Goal: Book appointment/travel/reservation

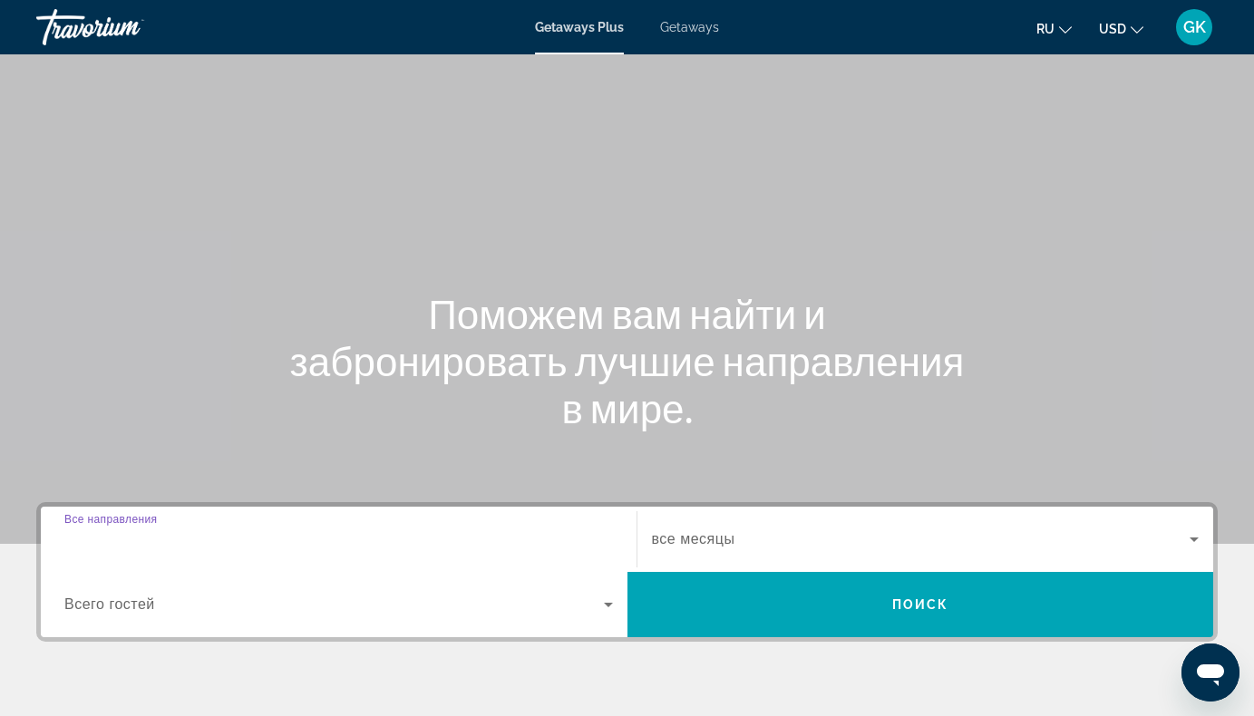
click at [359, 536] on input "Destination Все направления" at bounding box center [338, 541] width 549 height 22
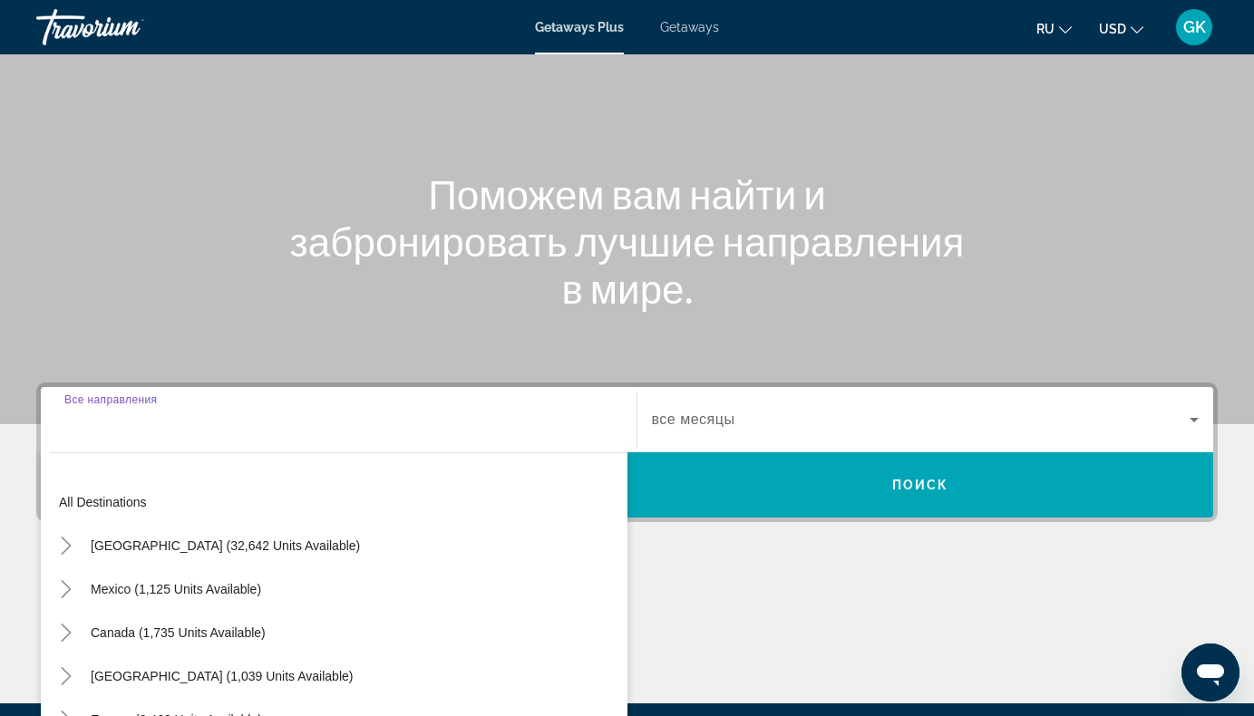
scroll to position [329, 0]
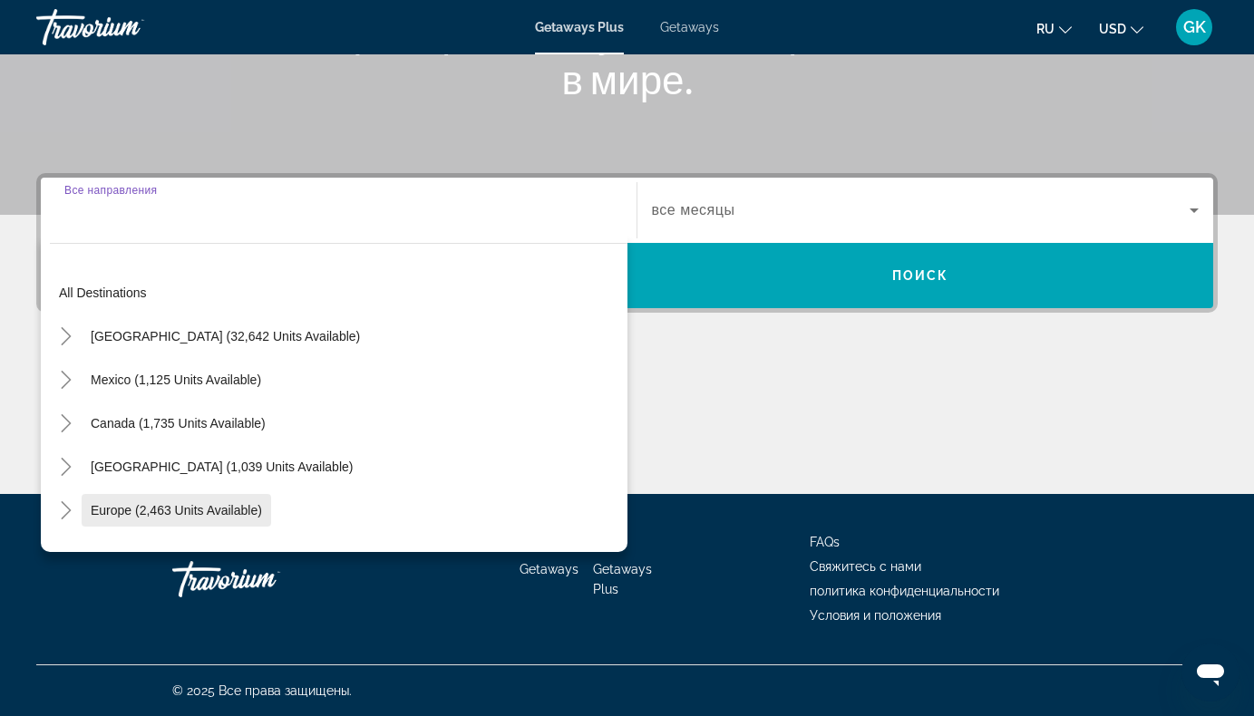
click at [243, 512] on span "Europe (2,463 units available)" at bounding box center [176, 510] width 171 height 15
type input "**********"
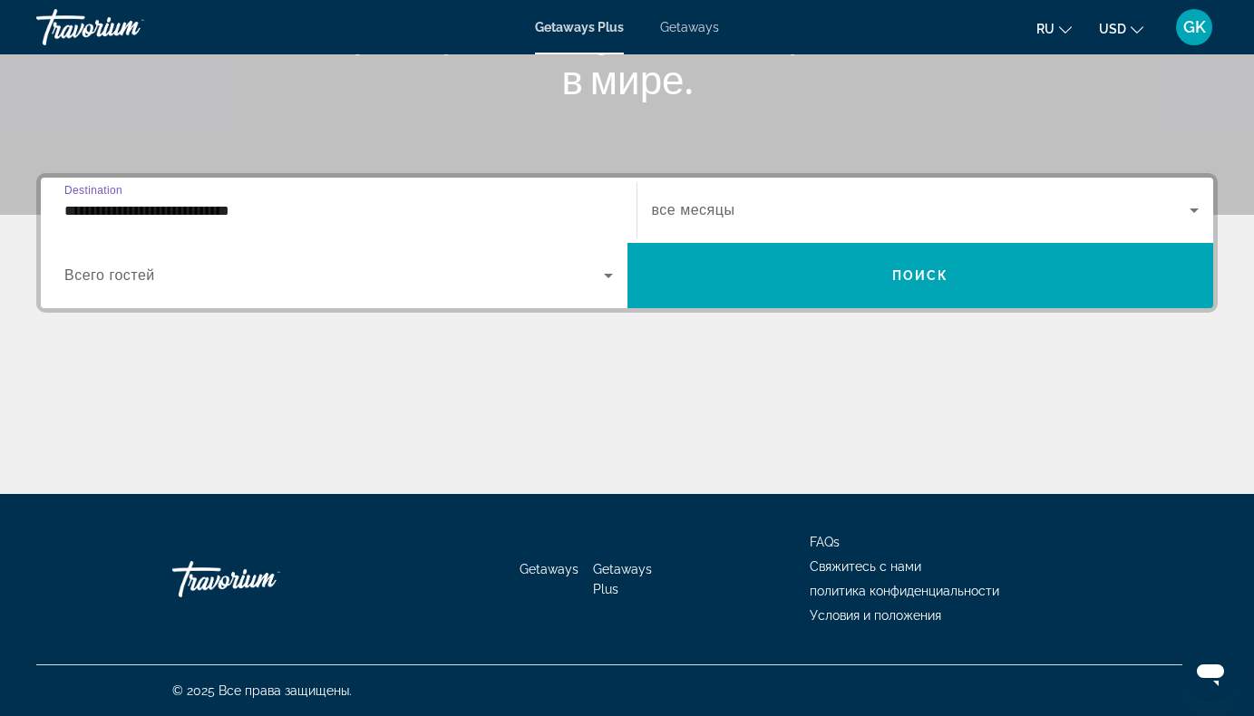
click at [607, 276] on icon "Search widget" at bounding box center [608, 276] width 9 height 5
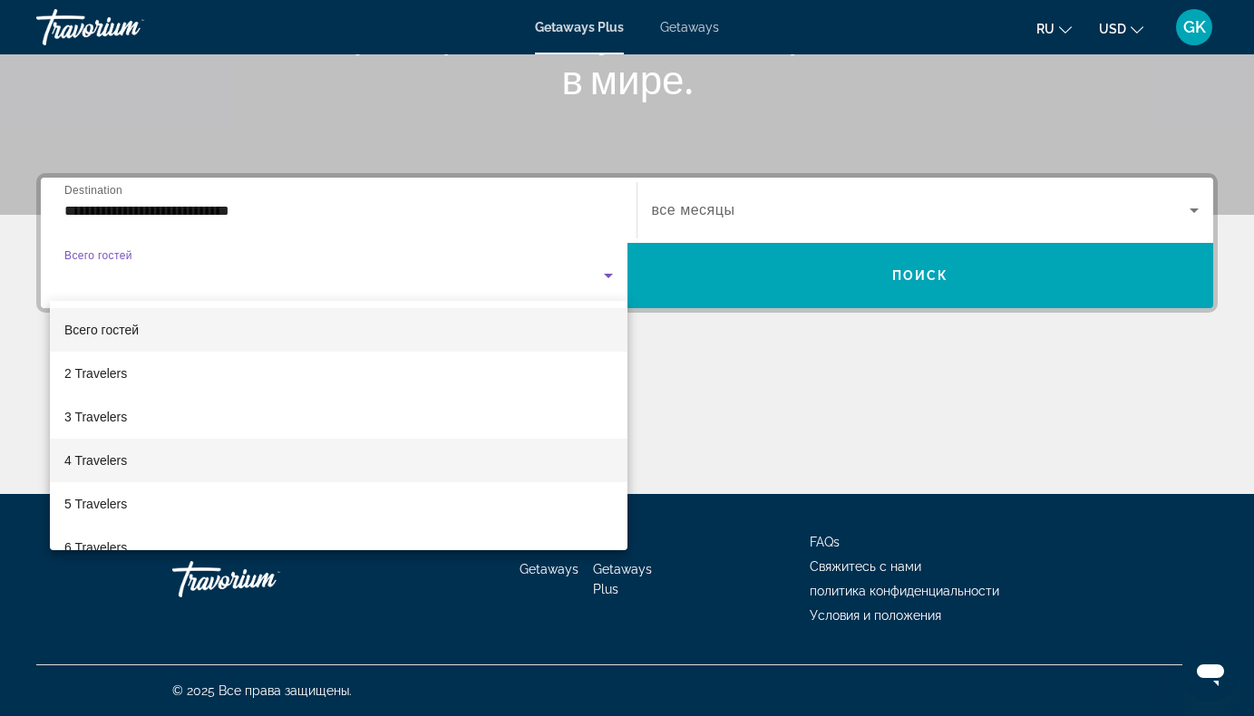
click at [113, 463] on span "4 Travelers" at bounding box center [95, 461] width 63 height 22
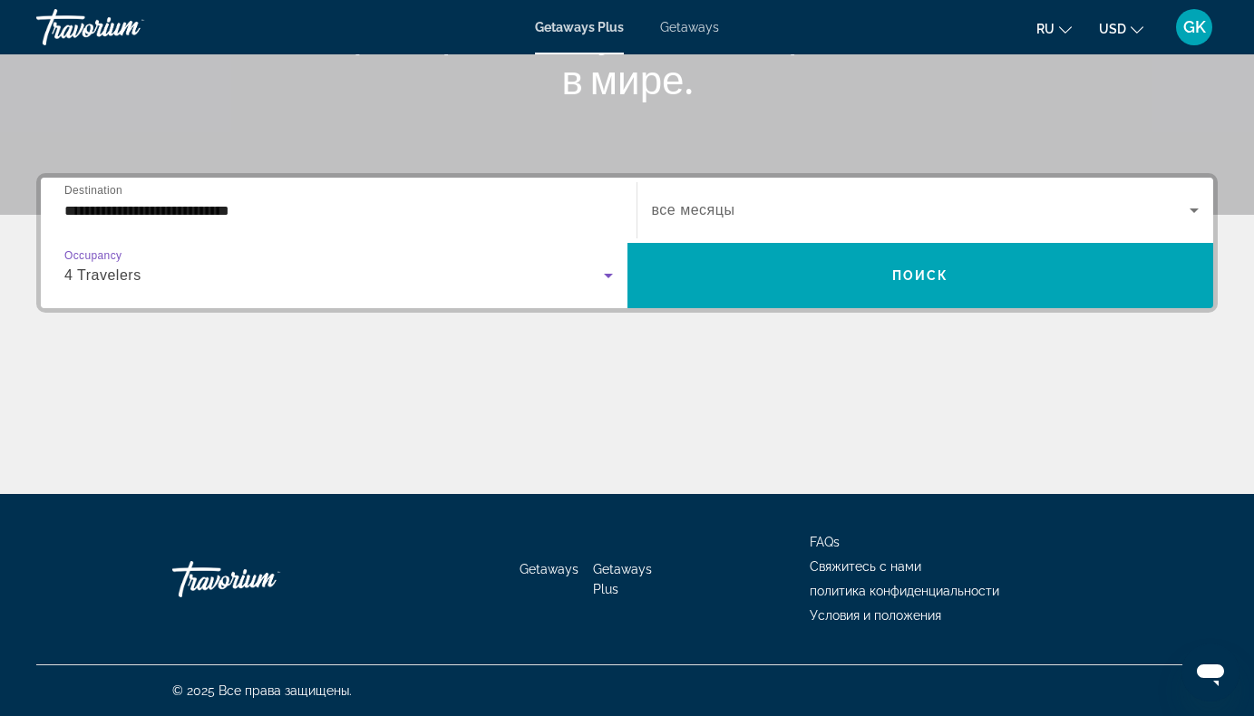
click at [1192, 209] on icon "Search widget" at bounding box center [1194, 211] width 9 height 5
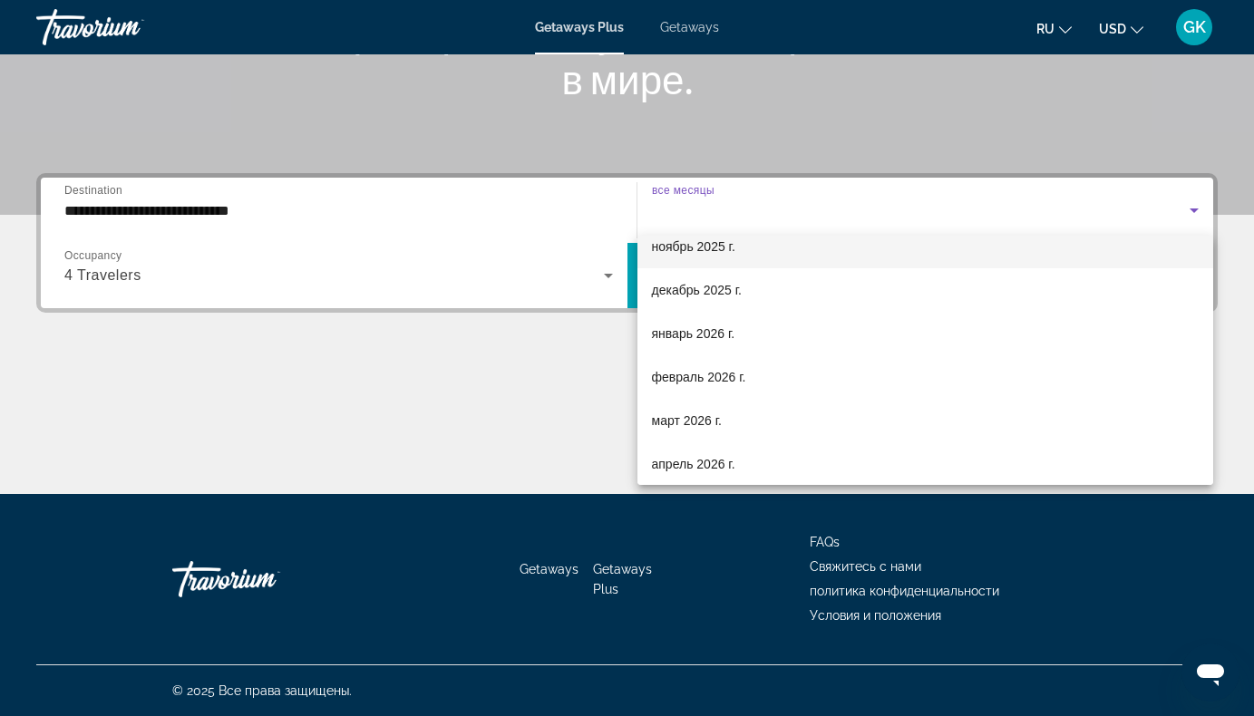
scroll to position [181, 0]
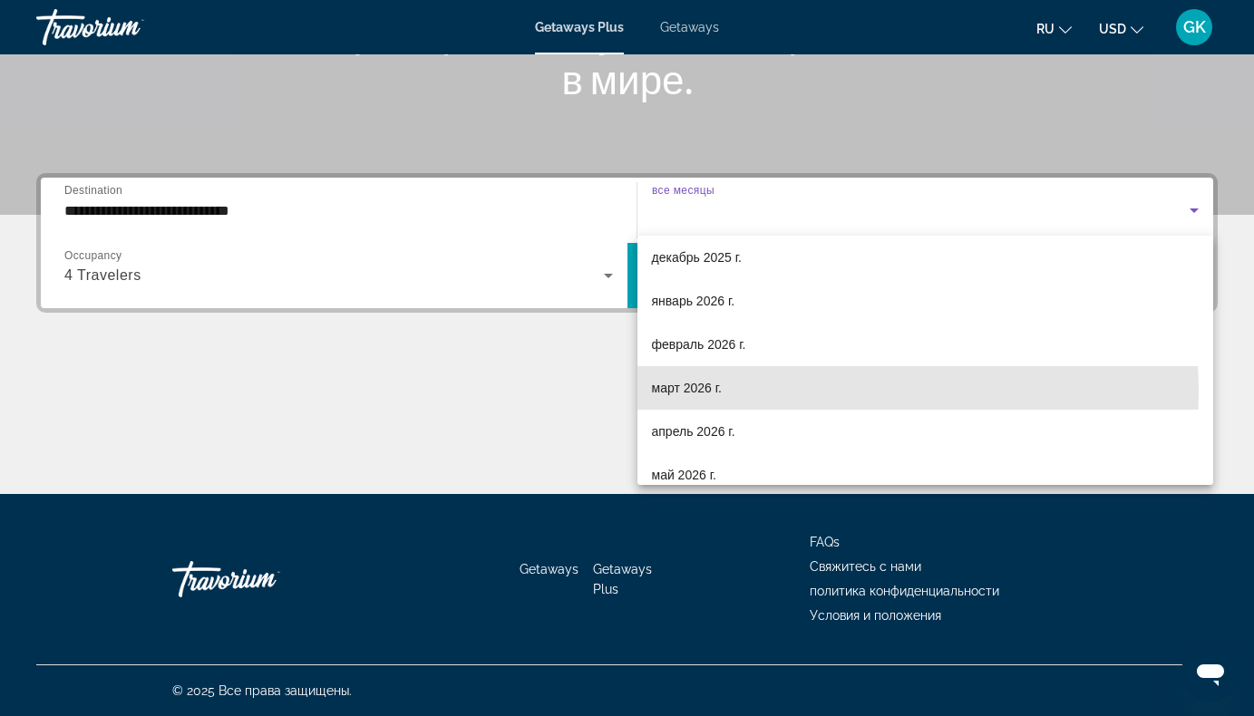
click at [725, 393] on mat-option "март 2026 г." at bounding box center [926, 388] width 577 height 44
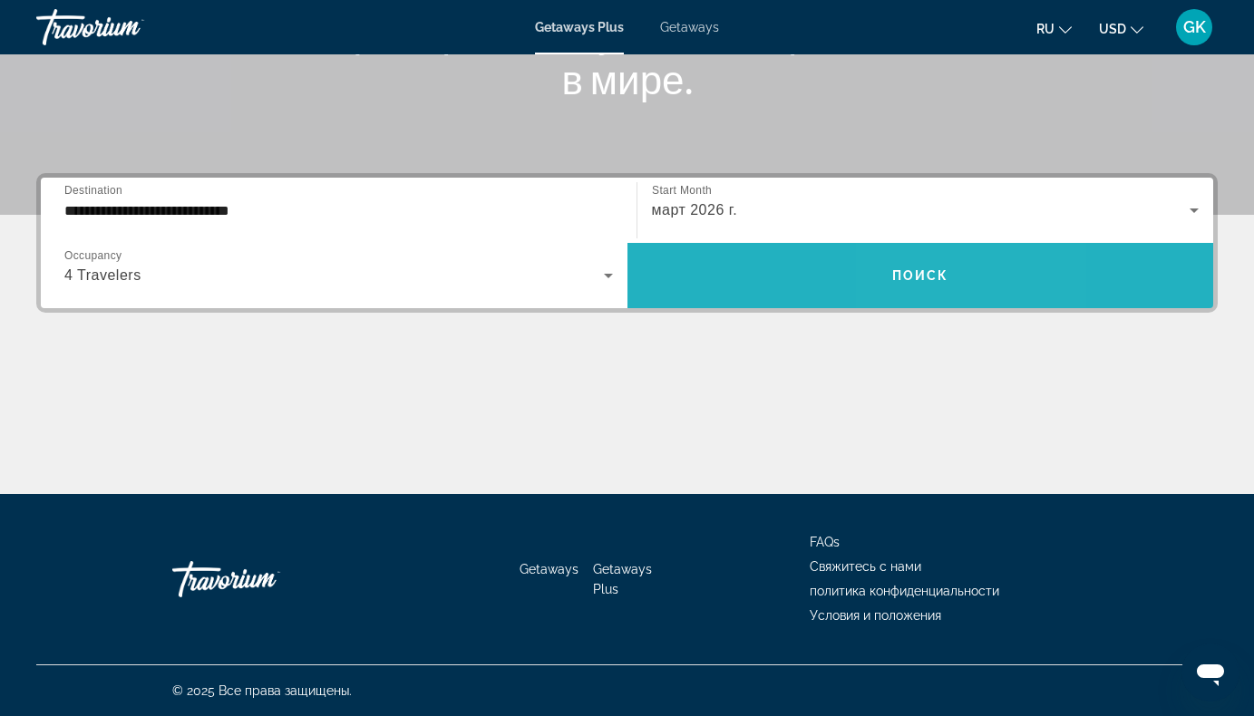
click at [961, 266] on span "Search widget" at bounding box center [921, 276] width 587 height 44
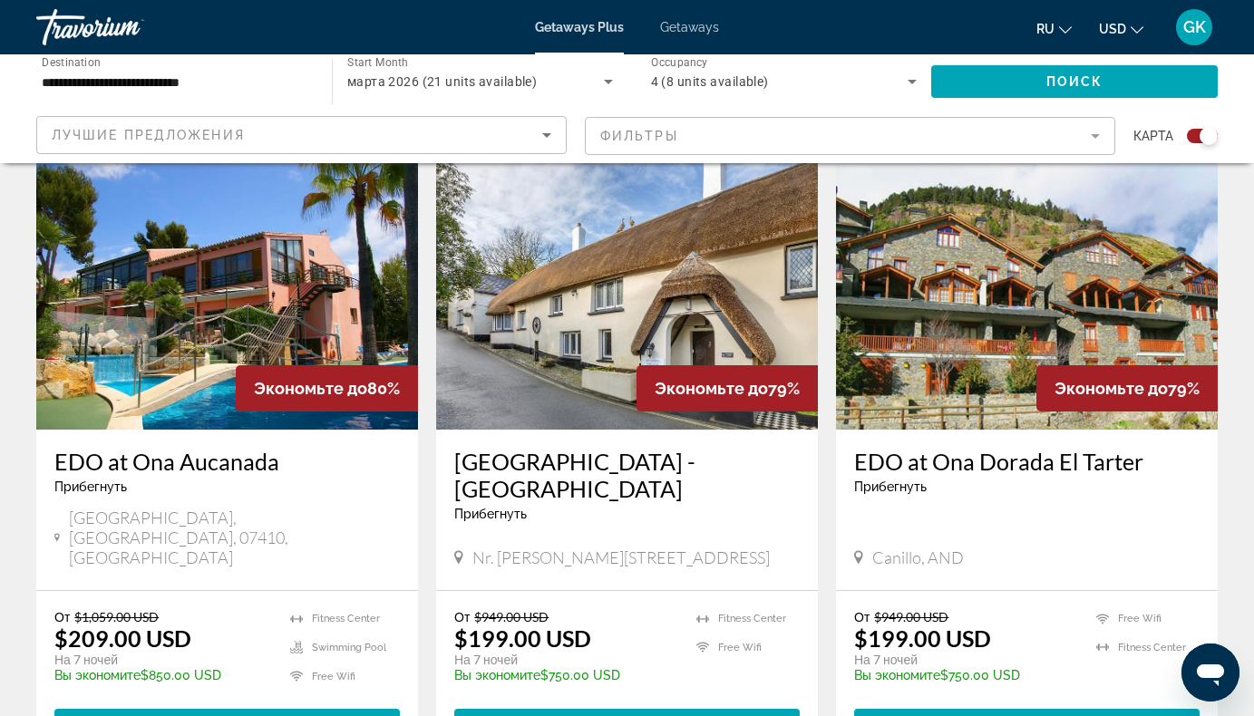
scroll to position [648, 0]
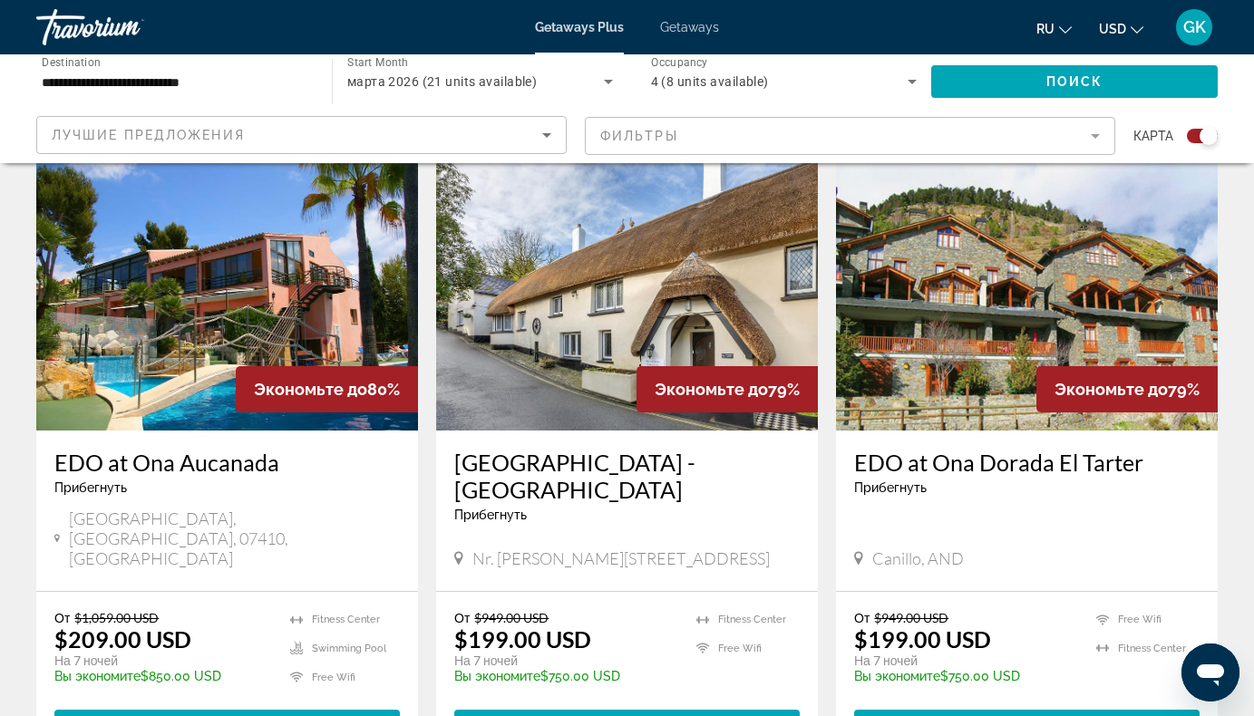
click at [585, 308] on img "Main content" at bounding box center [627, 286] width 382 height 290
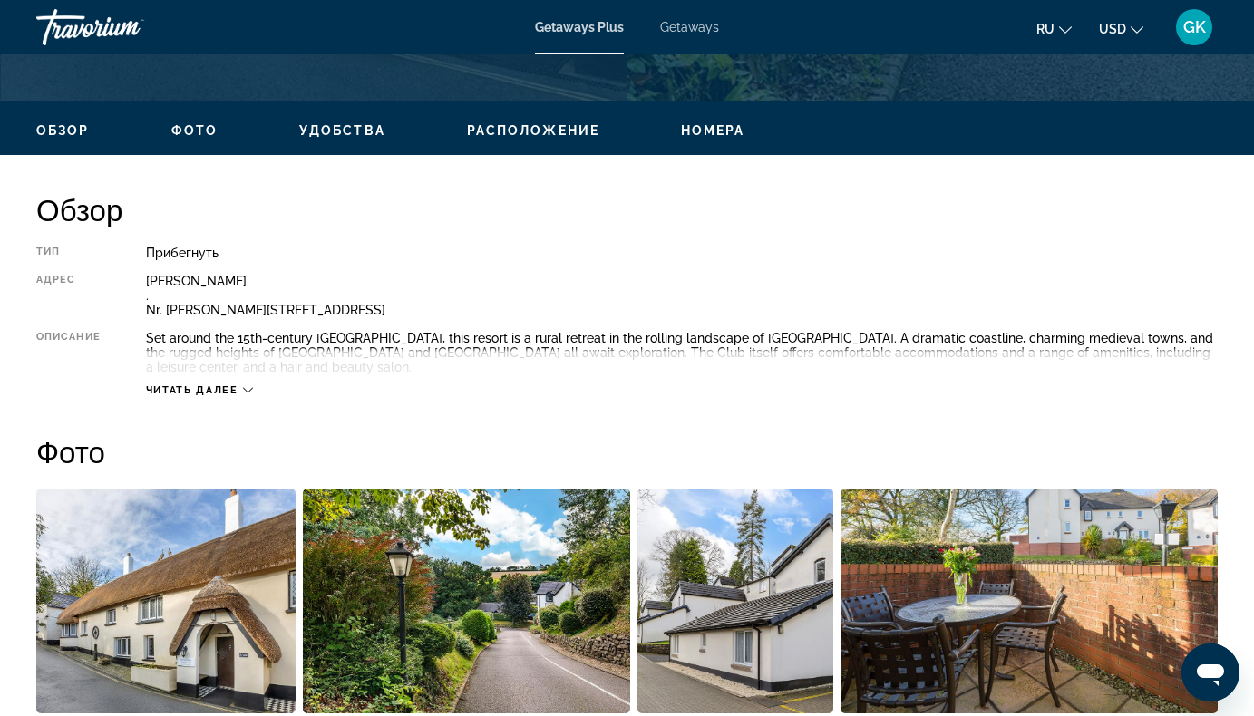
scroll to position [816, 0]
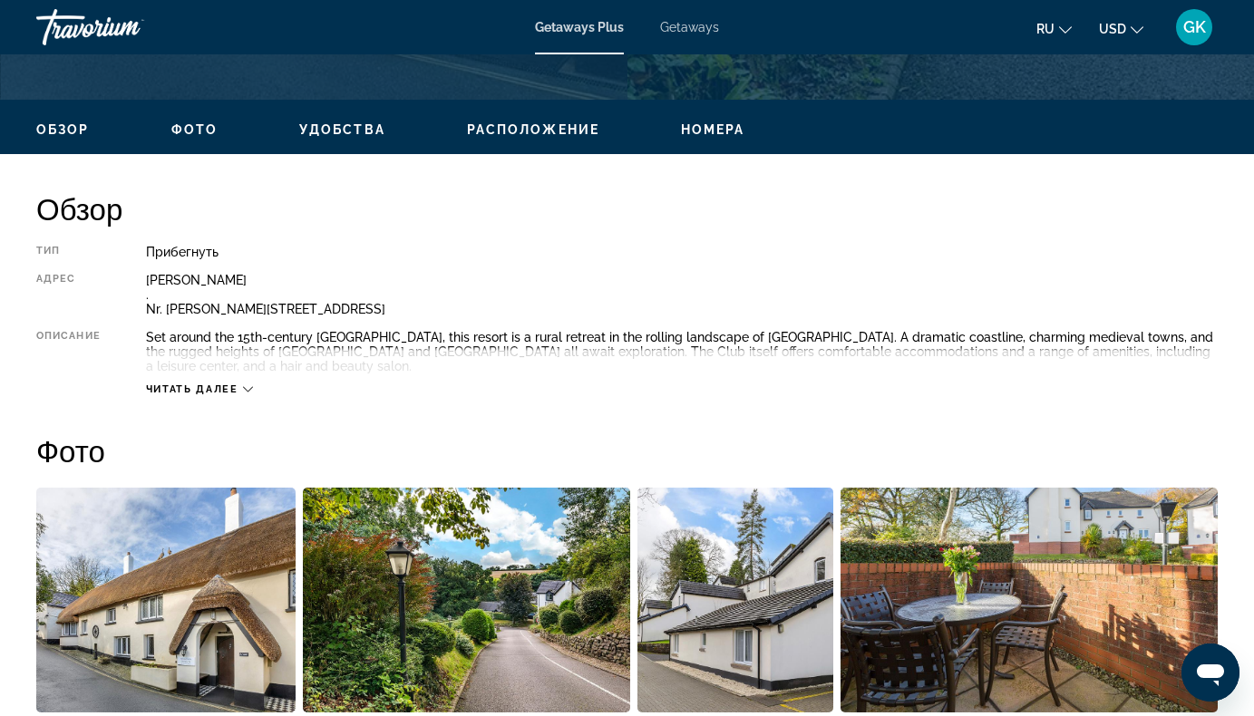
click at [245, 393] on icon "Main content" at bounding box center [248, 390] width 10 height 10
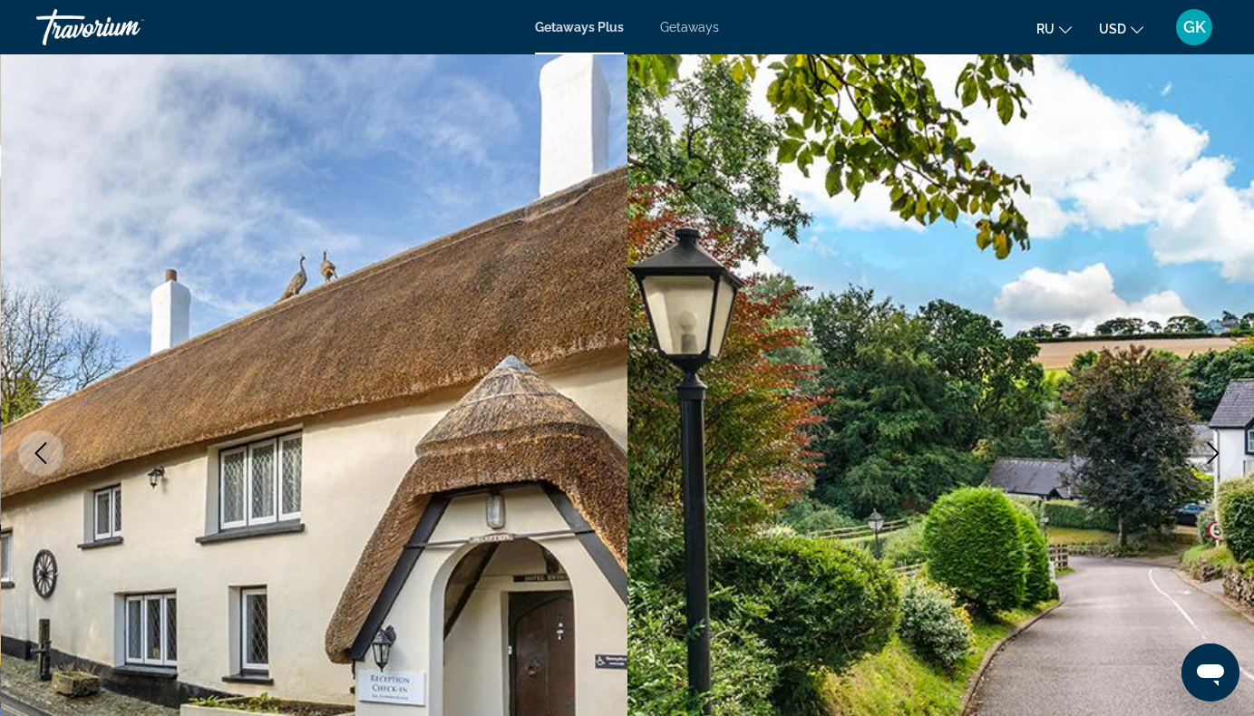
scroll to position [0, 0]
